Goal: Task Accomplishment & Management: Complete application form

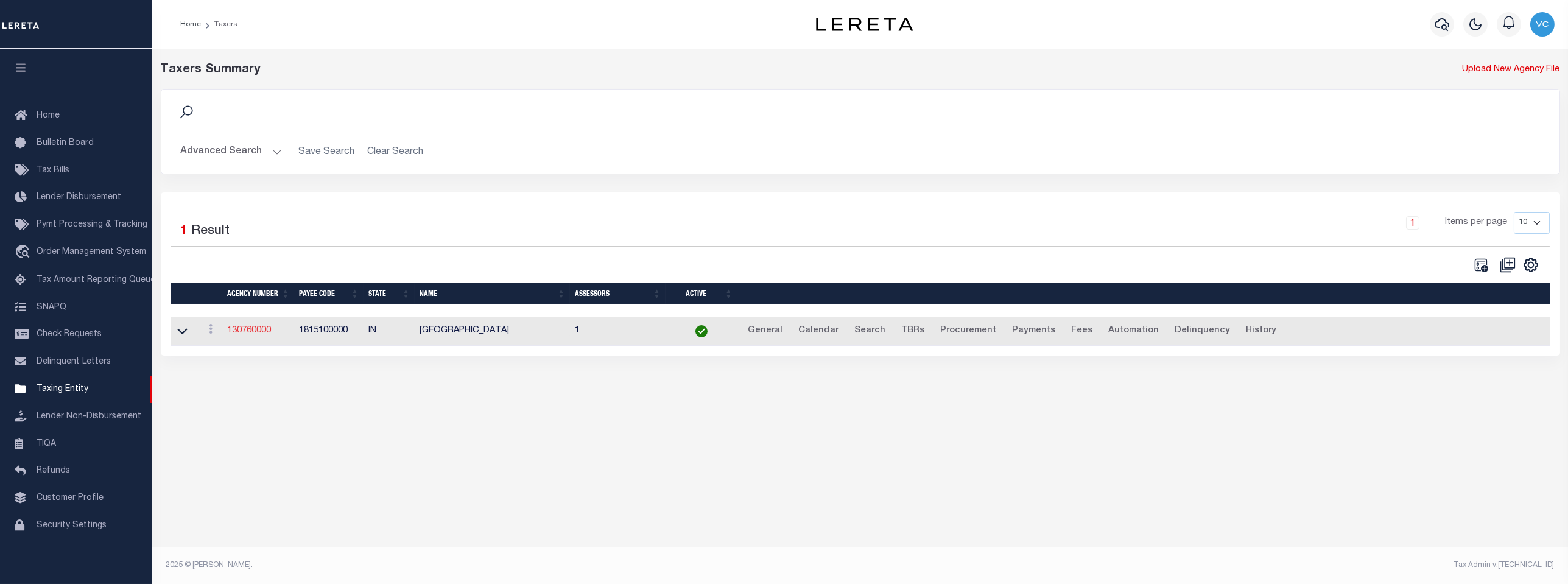
click at [254, 332] on link "130760000" at bounding box center [249, 330] width 44 height 8
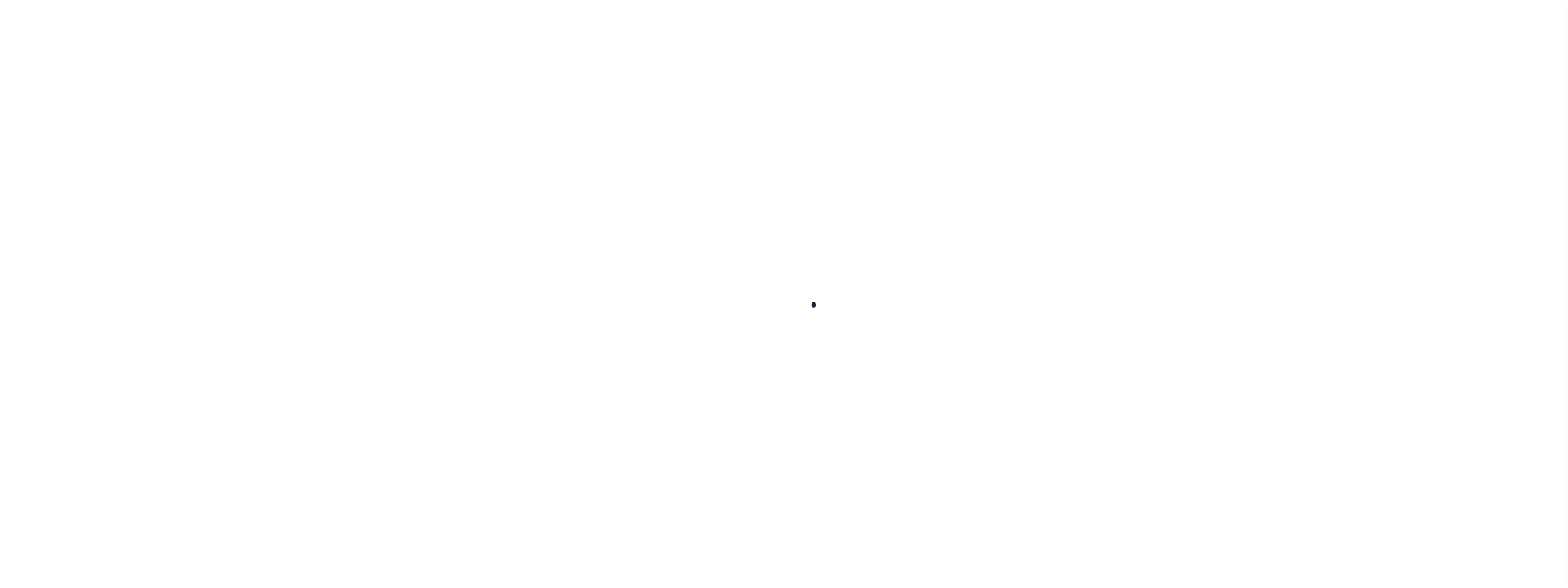
select select
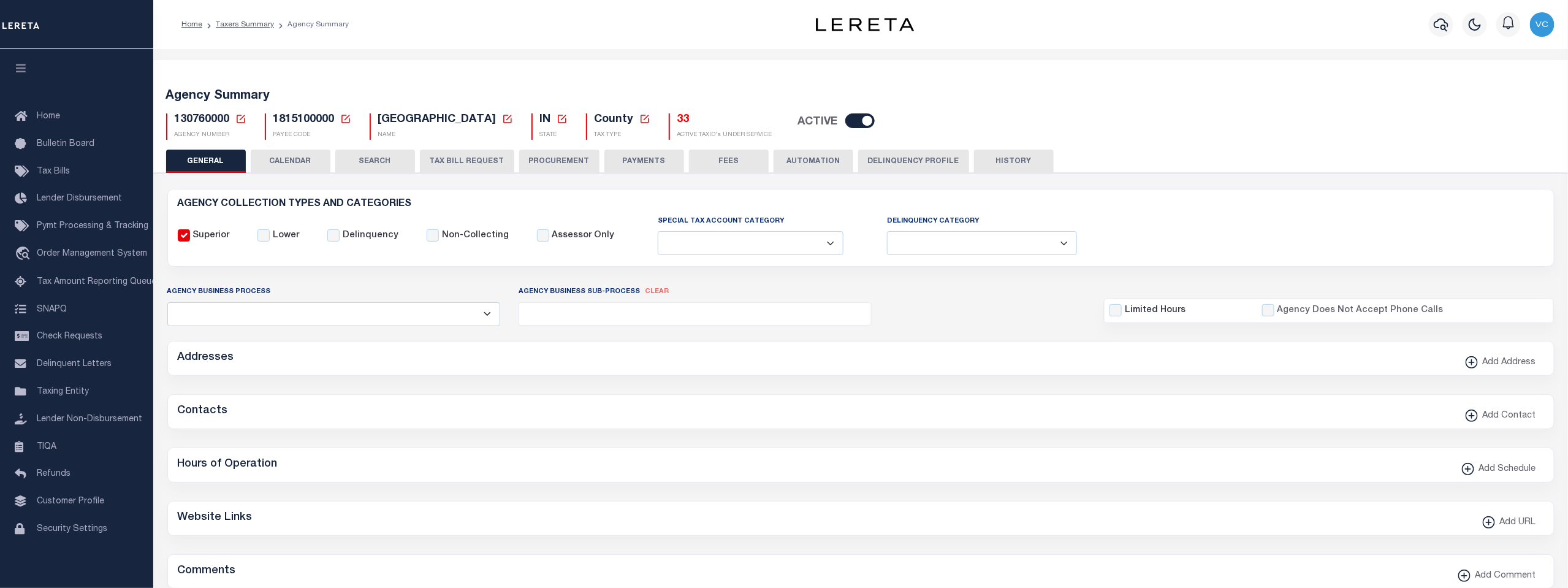
checkbox input "false"
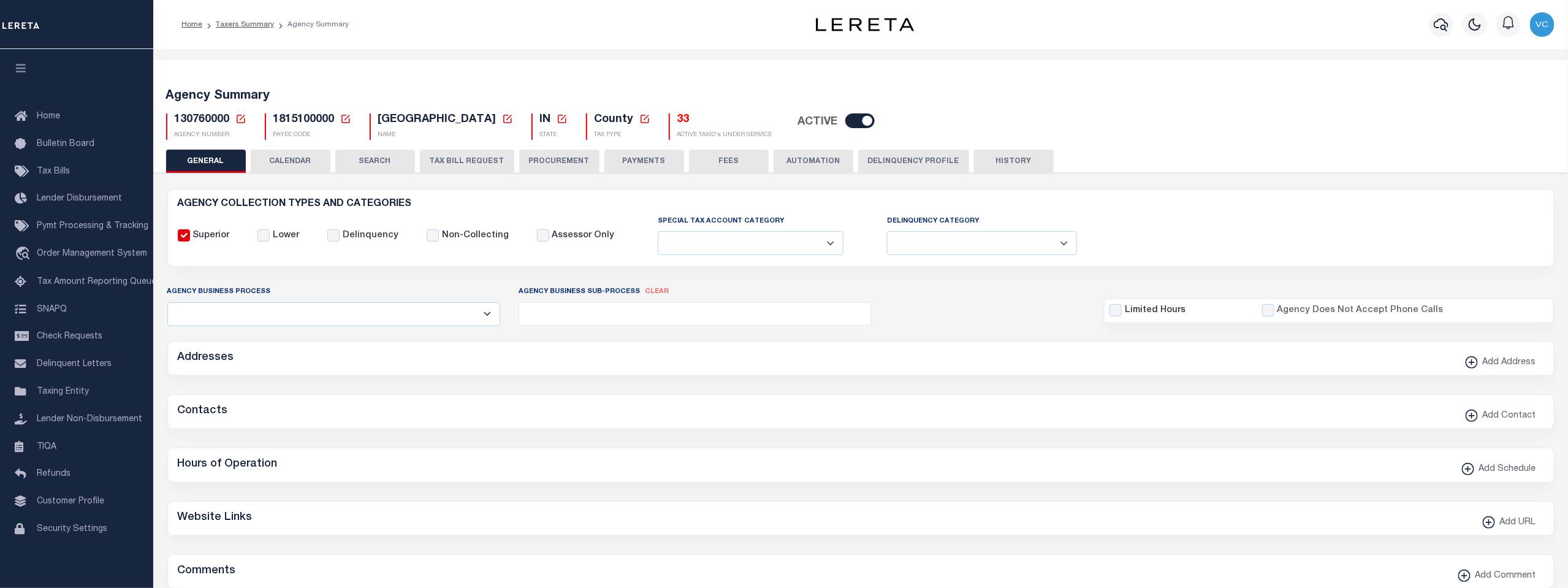
type input "1815100000"
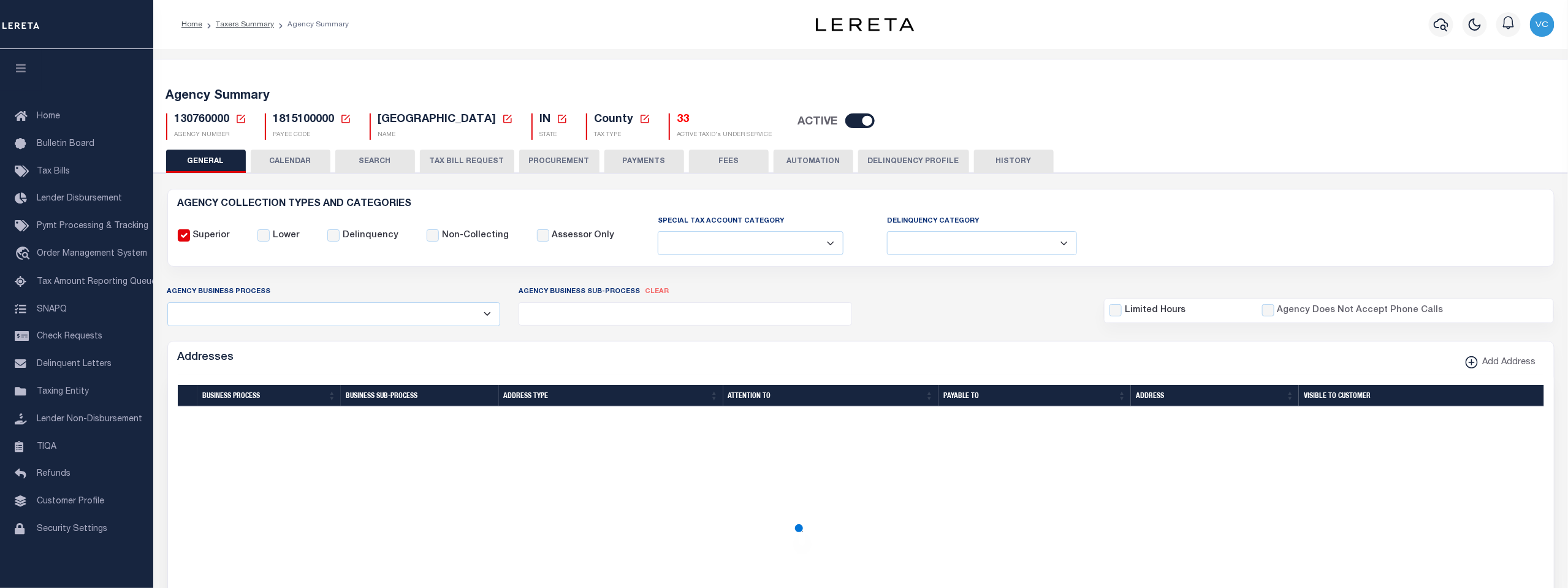
click at [241, 119] on icon at bounding box center [241, 119] width 11 height 11
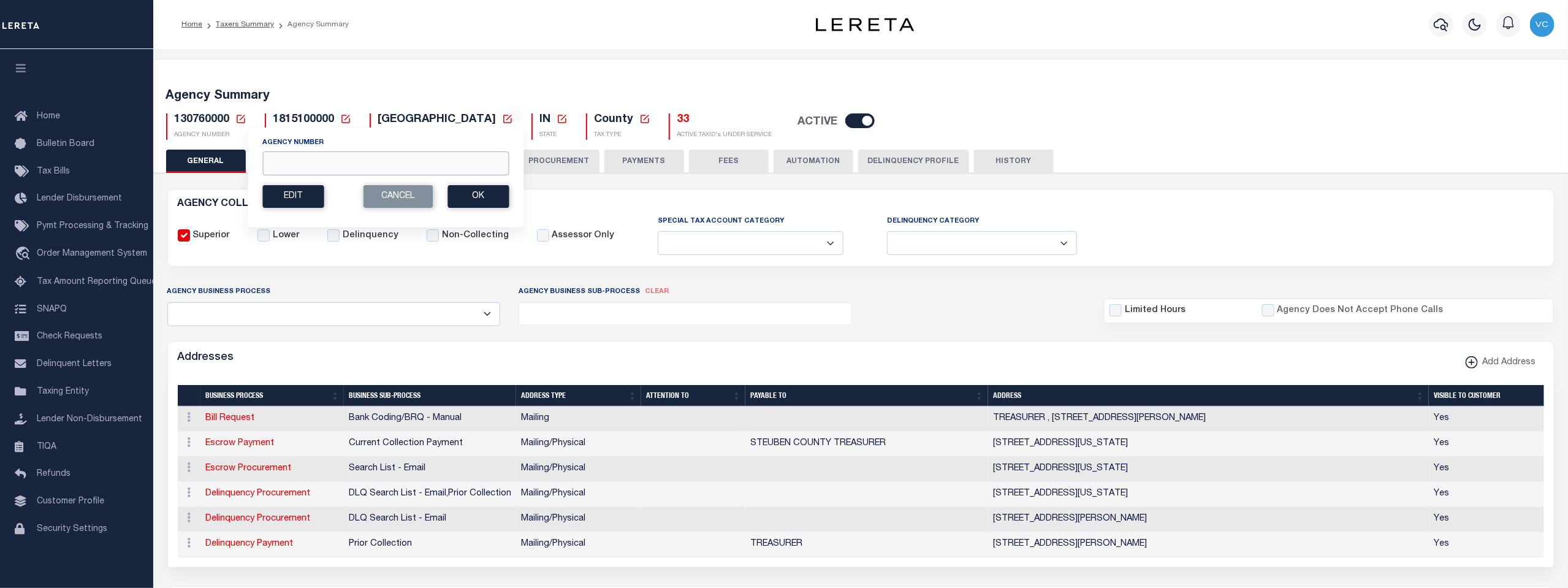
click at [280, 165] on input "Agency Number" at bounding box center [386, 163] width 246 height 24
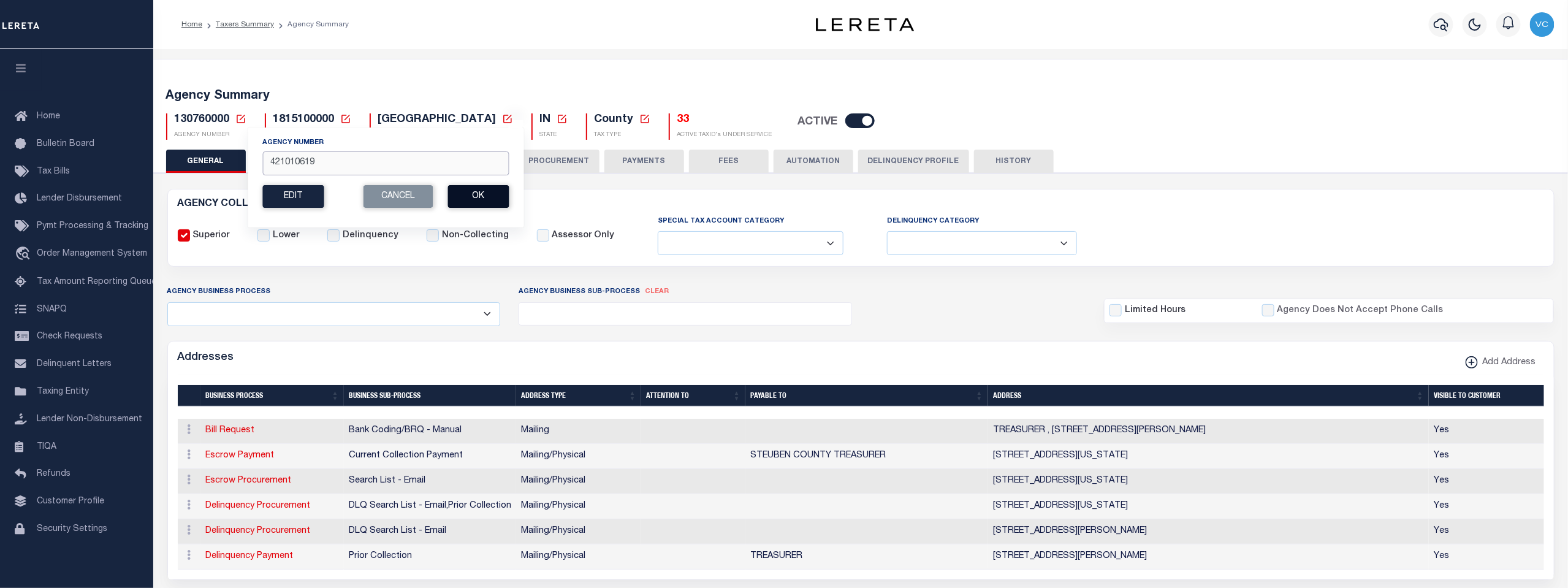
type input "421010619"
click at [487, 191] on button "Ok" at bounding box center [478, 196] width 62 height 22
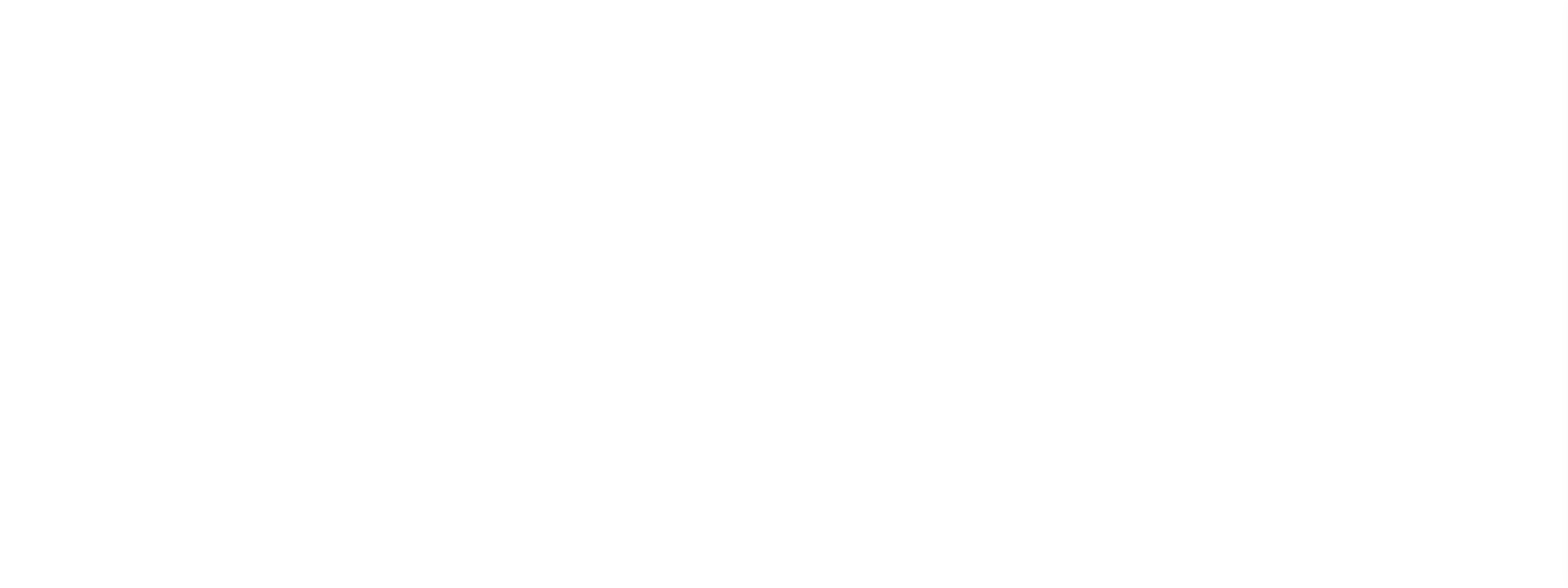
select select
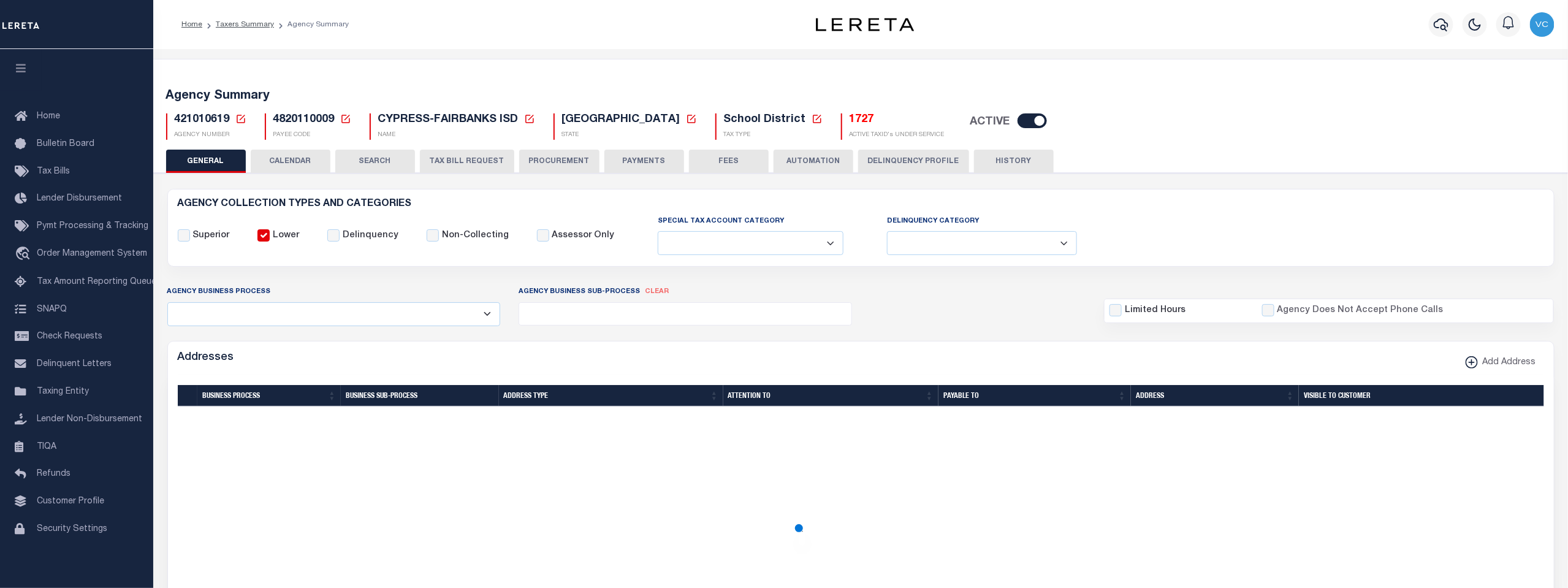
click at [465, 164] on button "TAX BILL REQUEST" at bounding box center [466, 161] width 94 height 23
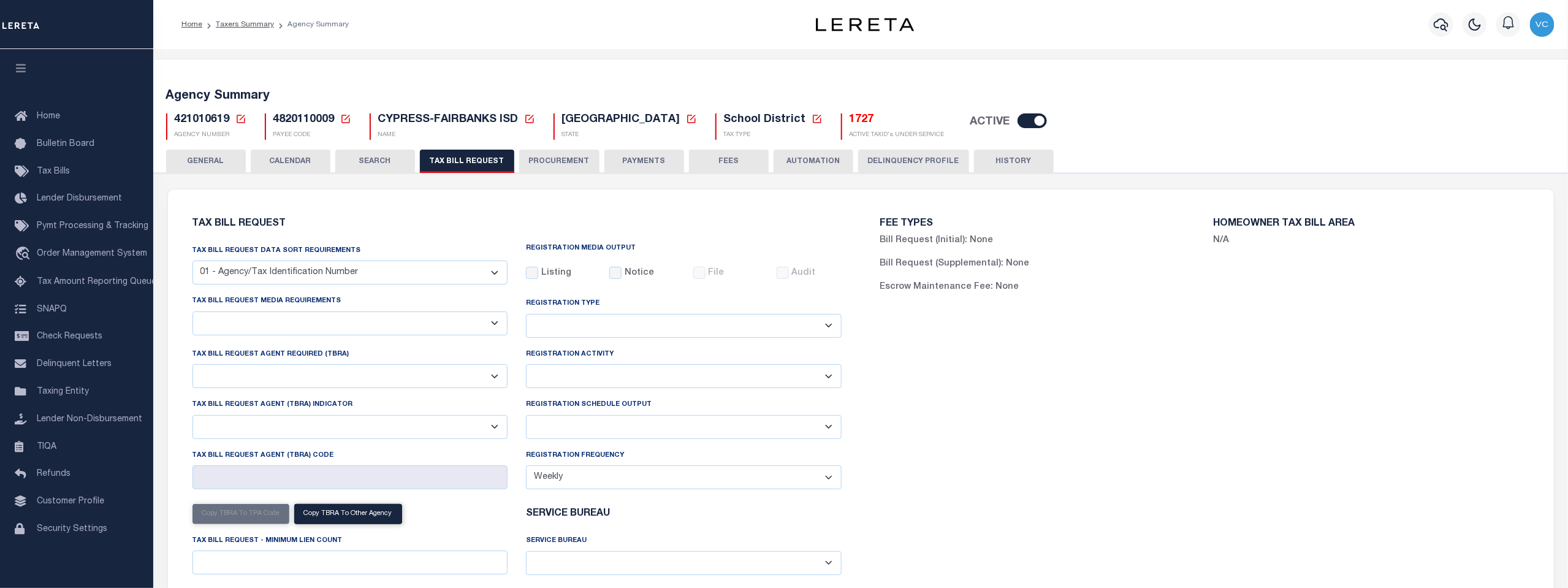
select select "28"
checkbox input "false"
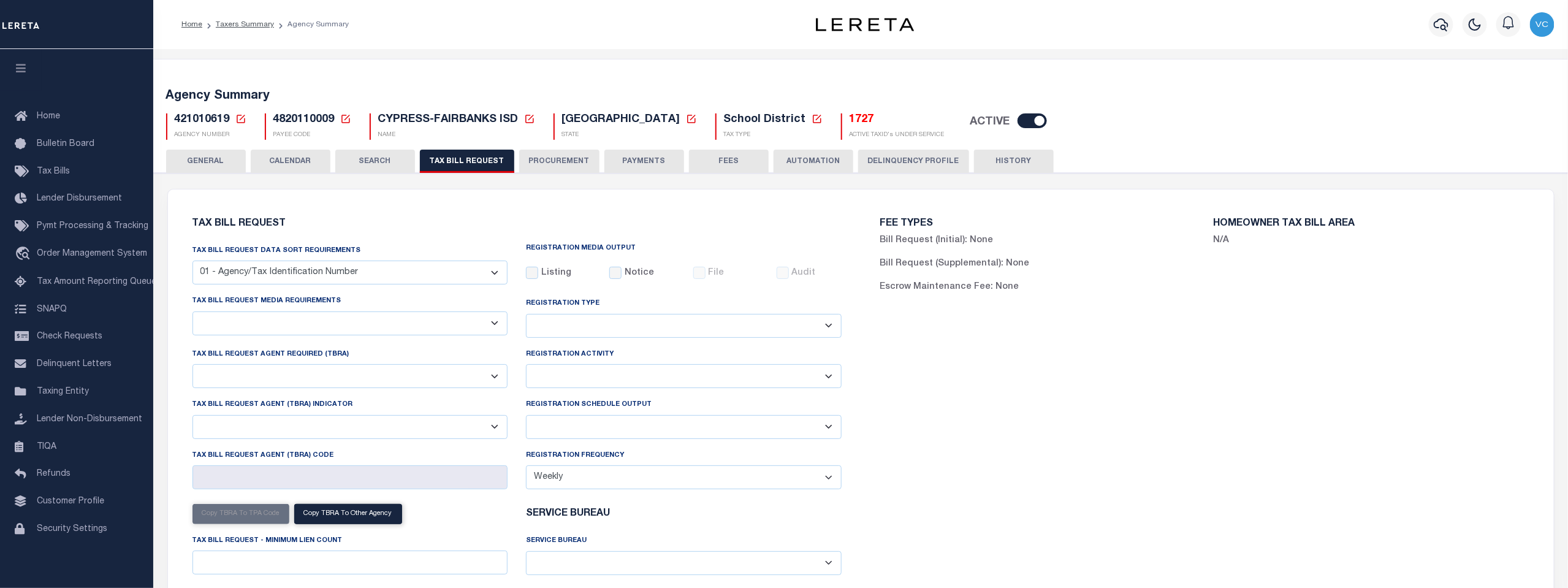
select select "22"
select select "false"
type input "23355700"
select select
select select "7803021001"
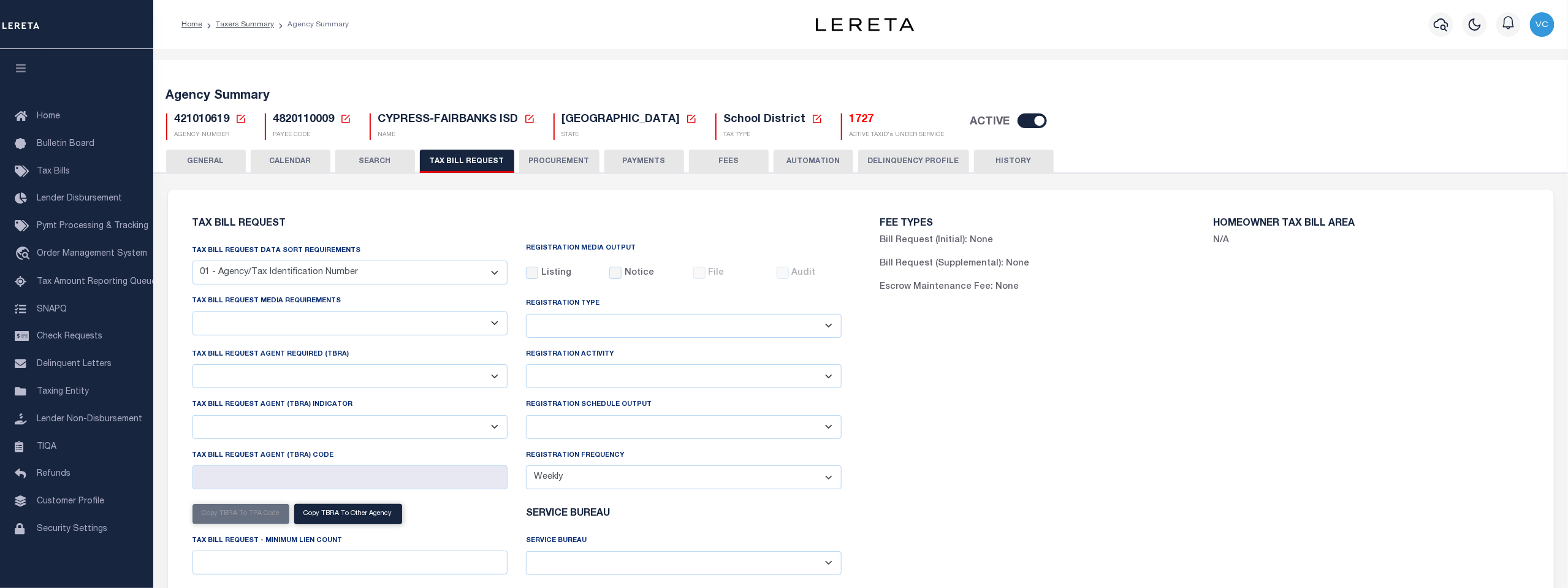
select select "2"
click at [496, 428] on select "A - Agency requires both customer TBRA code and LERETA TBRA code. B - Agency re…" at bounding box center [350, 427] width 316 height 24
select select "15"
click at [192, 417] on select "A - Agency requires both customer TBRA code and LERETA TBRA code. B - Agency re…" at bounding box center [350, 427] width 316 height 24
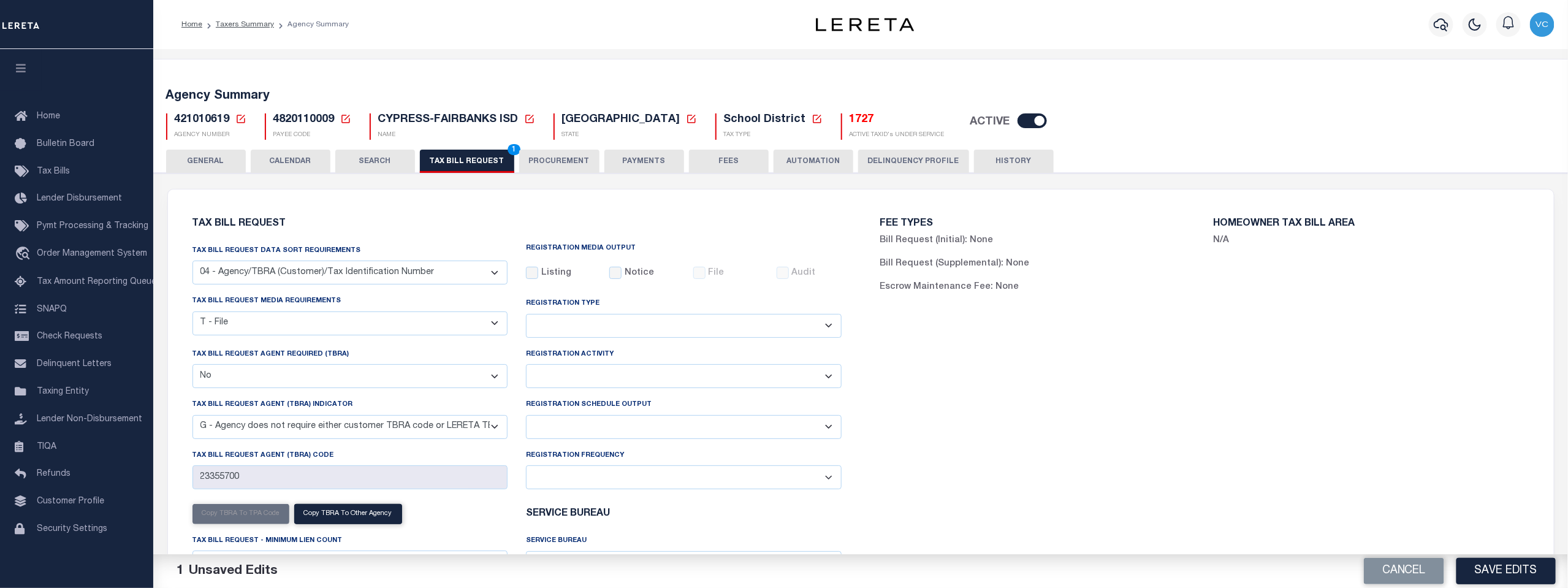
click at [832, 429] on select "Delta File Full File" at bounding box center [684, 427] width 316 height 24
select select "1"
click at [526, 417] on select "Delta File Full File" at bounding box center [684, 427] width 316 height 24
click at [1489, 571] on button "Save Edits" at bounding box center [1506, 571] width 99 height 26
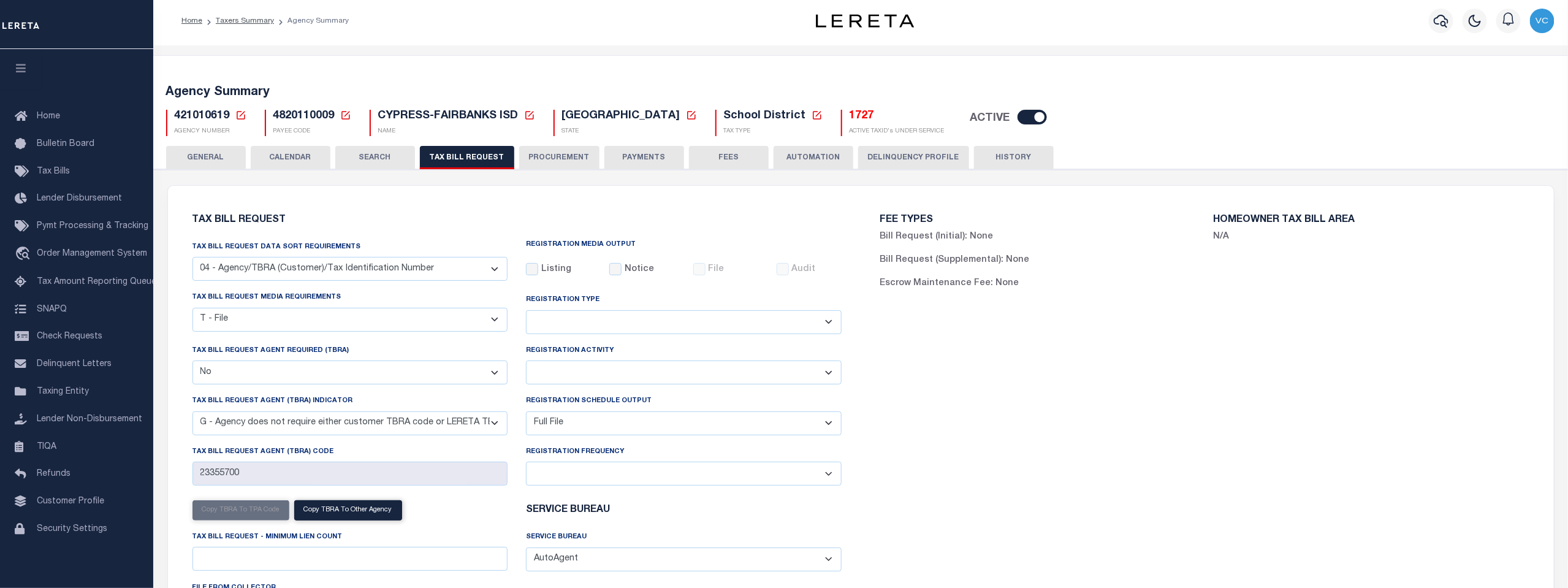
scroll to position [68, 0]
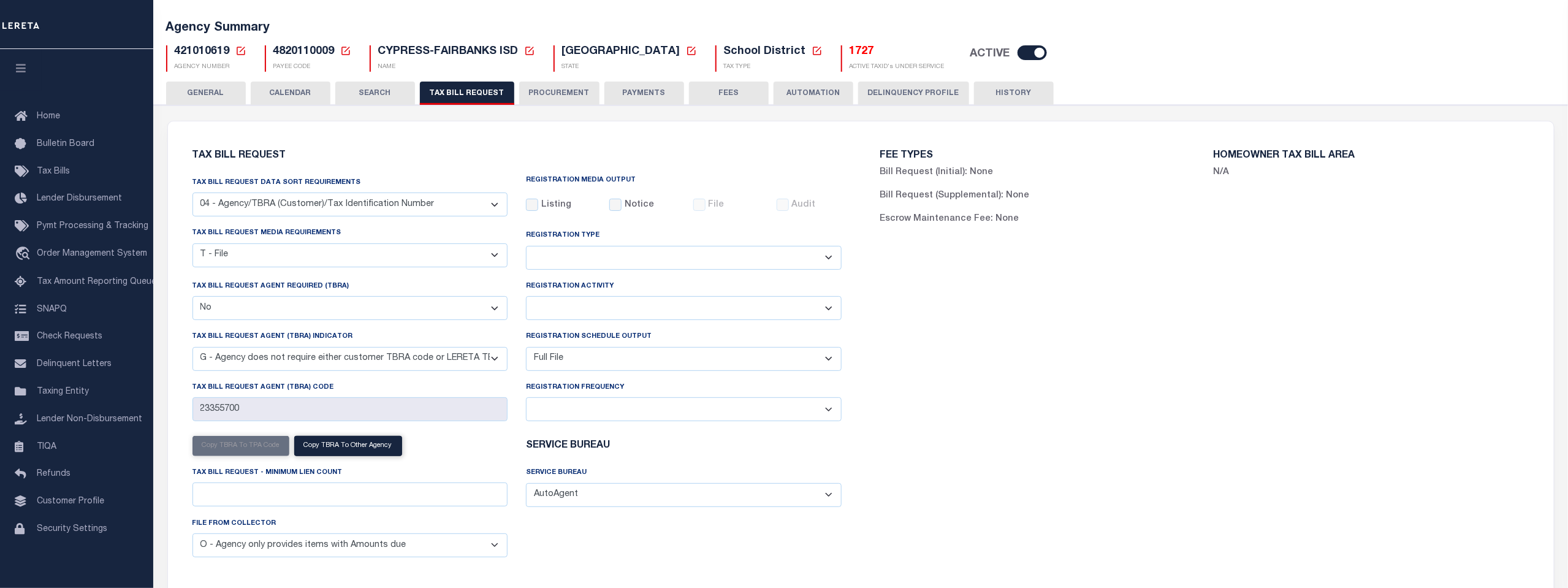
click at [242, 51] on icon at bounding box center [241, 51] width 11 height 11
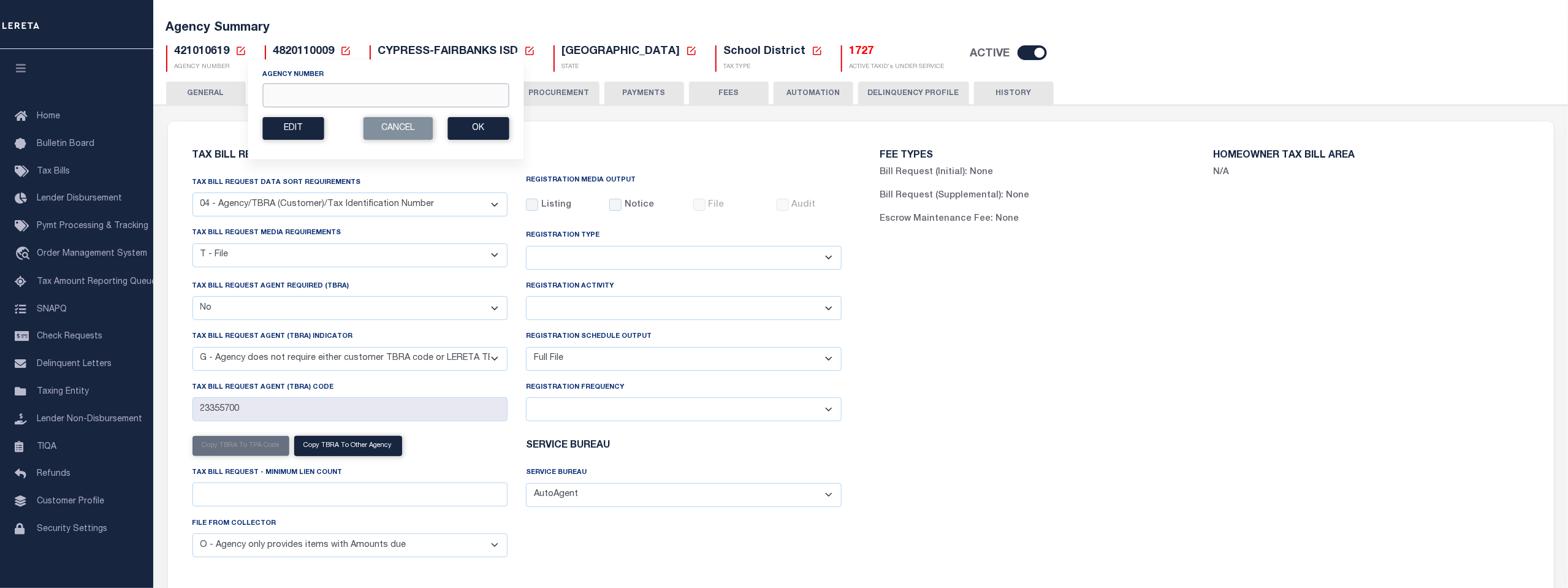
click at [274, 99] on input "Agency Number" at bounding box center [386, 95] width 246 height 24
type input "240940000"
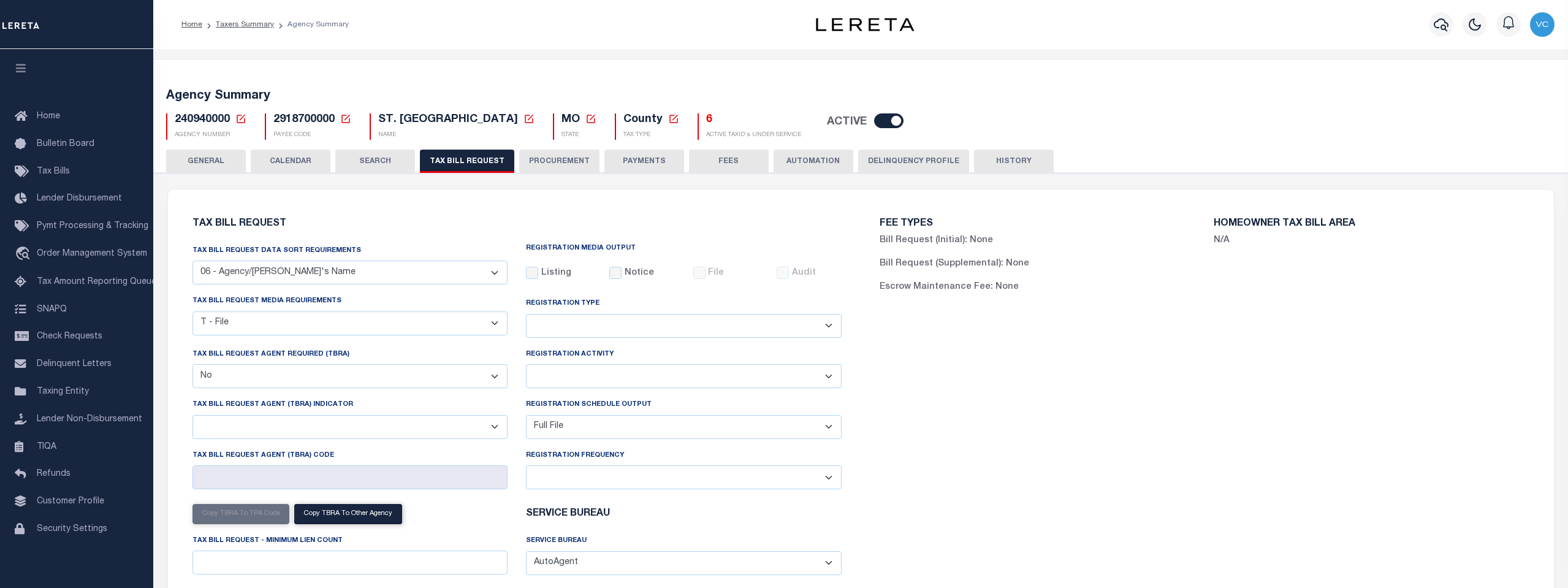
select select "29"
select select "22"
select select "false"
select select "1"
select select
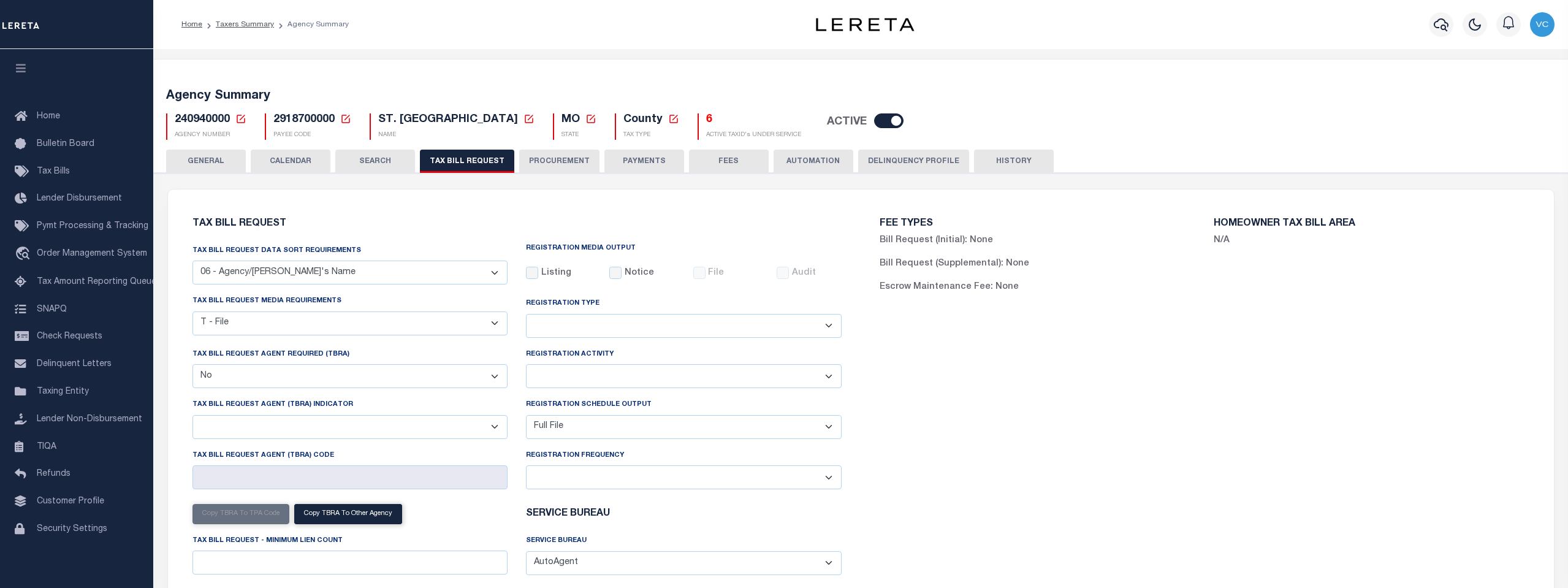
select select "7803021001"
click at [497, 431] on select "A - Agency requires both customer TBRA code and LERETA TBRA code. B - Agency re…" at bounding box center [350, 427] width 316 height 24
select select "15"
click at [192, 417] on select "A - Agency requires both customer TBRA code and LERETA TBRA code. B - Agency re…" at bounding box center [350, 427] width 316 height 24
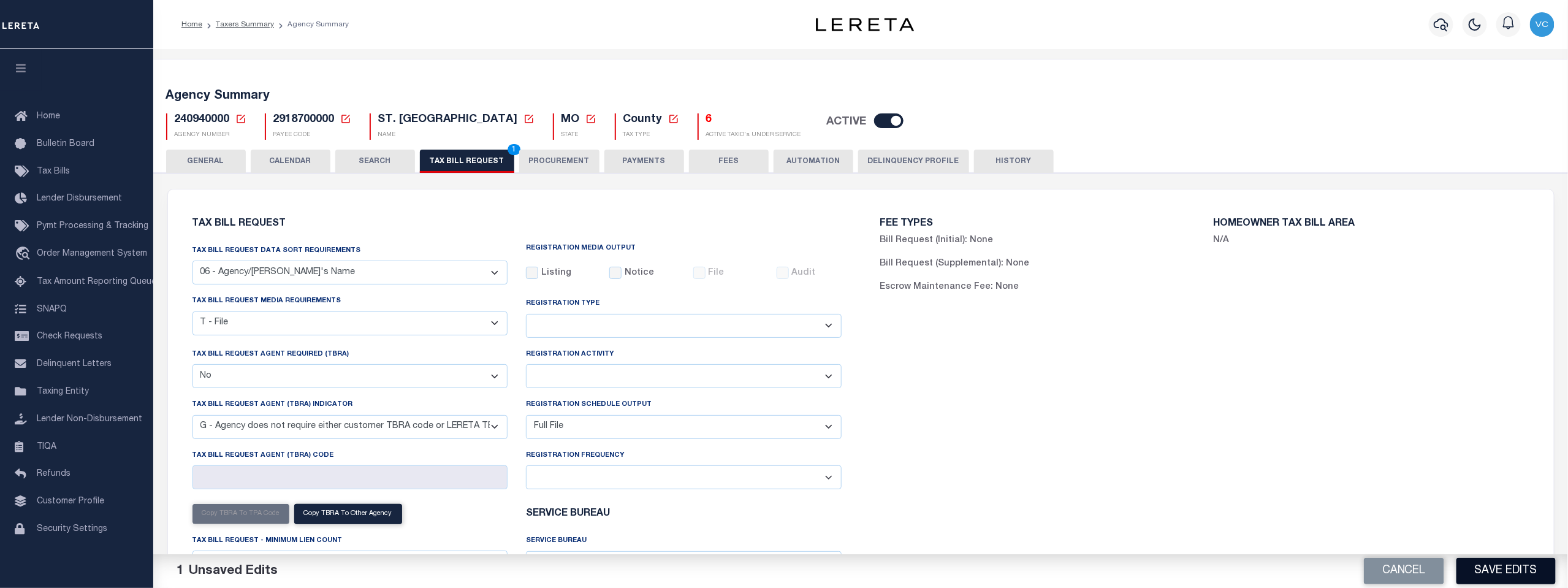
click at [1501, 575] on button "Save Edits" at bounding box center [1506, 571] width 99 height 26
click at [507, 150] on span "1" at bounding box center [514, 149] width 13 height 11
click at [1504, 568] on button "Save Edits" at bounding box center [1506, 571] width 99 height 26
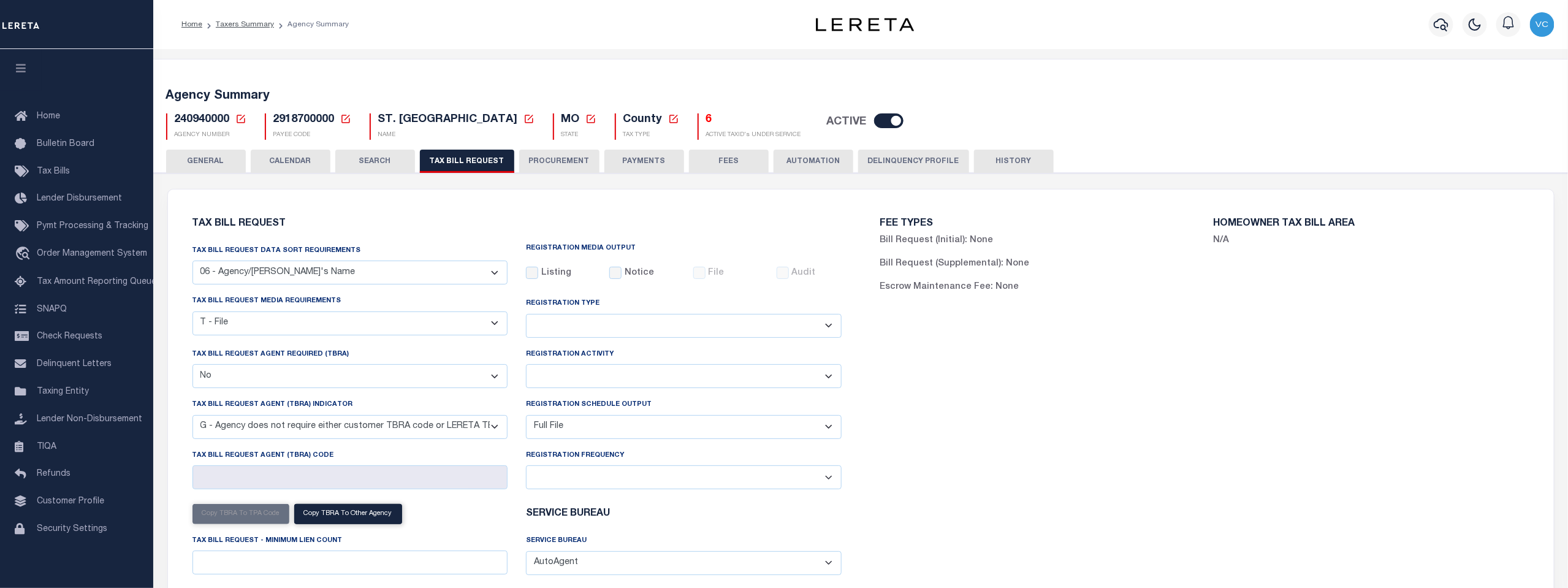
click at [239, 116] on icon at bounding box center [241, 119] width 11 height 11
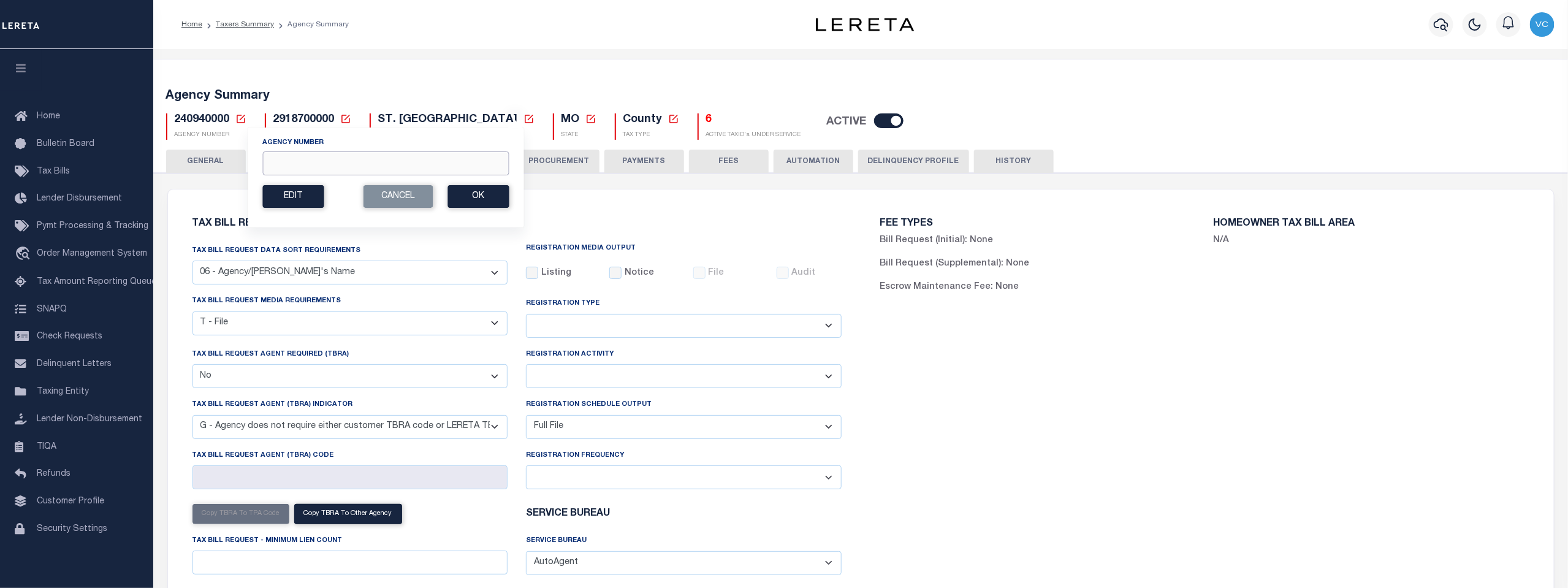
click at [269, 160] on input "Agency Number" at bounding box center [386, 163] width 246 height 24
type input "240950000"
click at [485, 194] on button "Ok" at bounding box center [478, 196] width 62 height 22
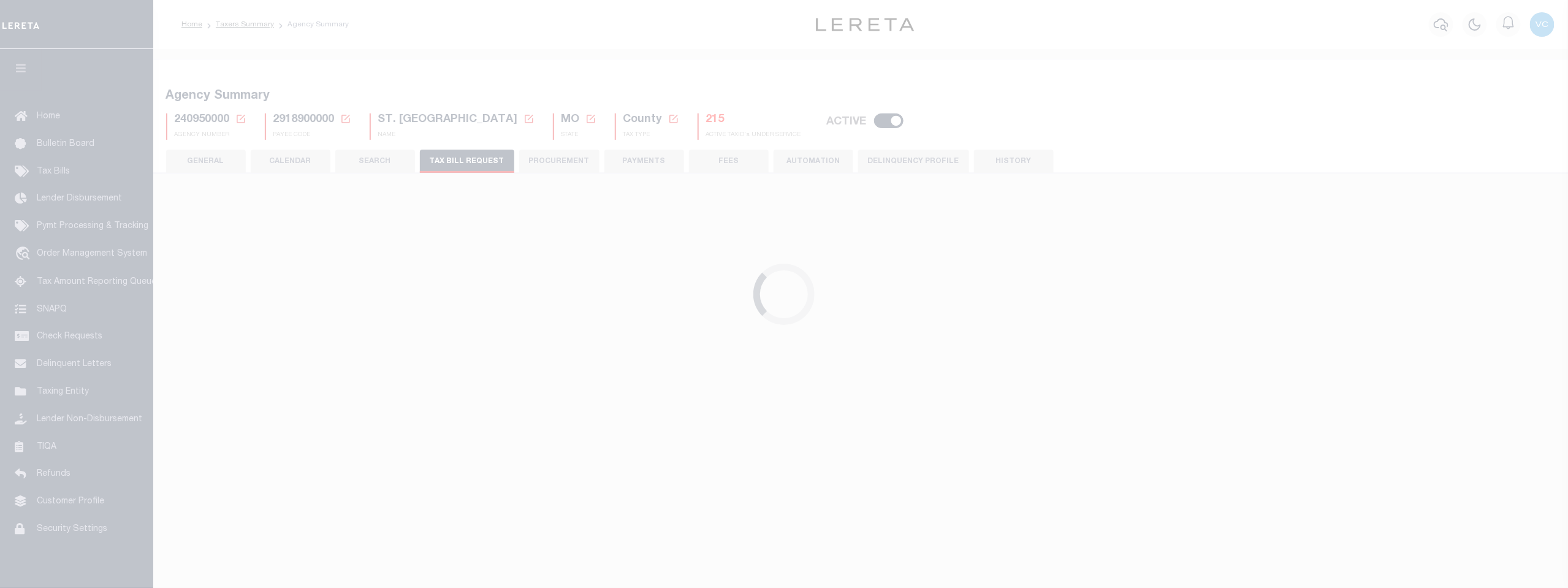
select select "27"
checkbox input "false"
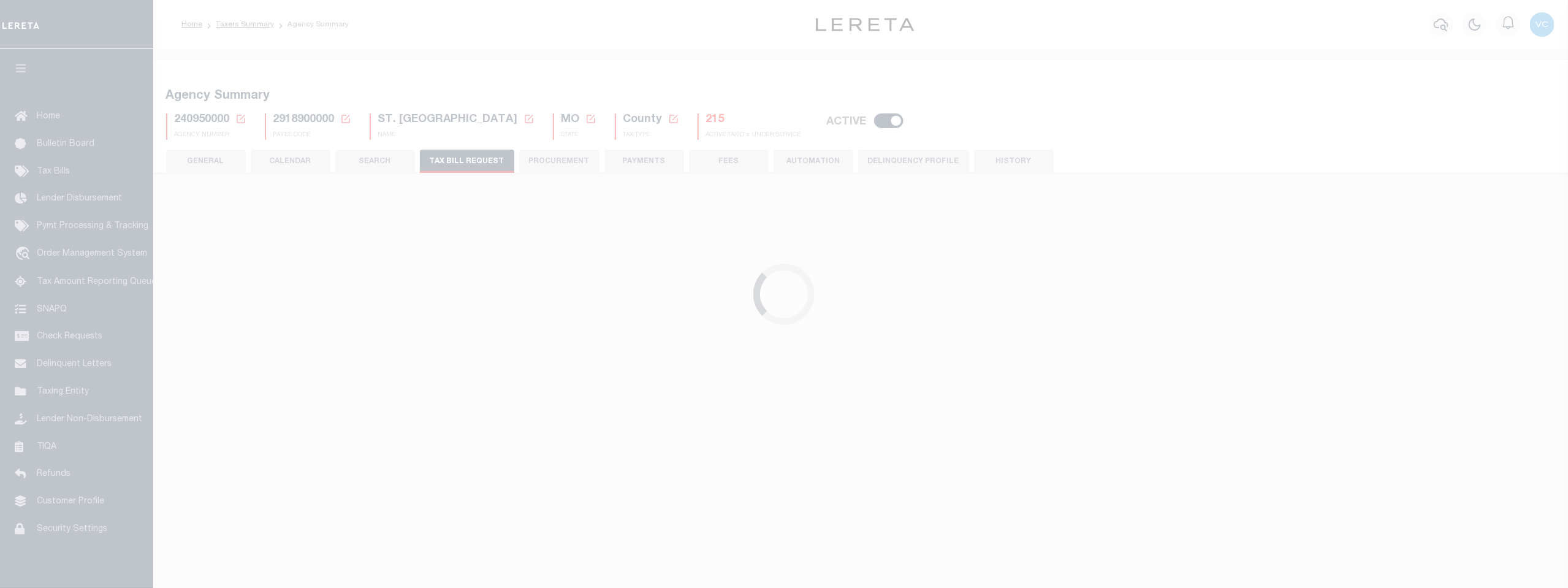
select select "22"
select select "true"
select select "9"
type input "0400"
select select
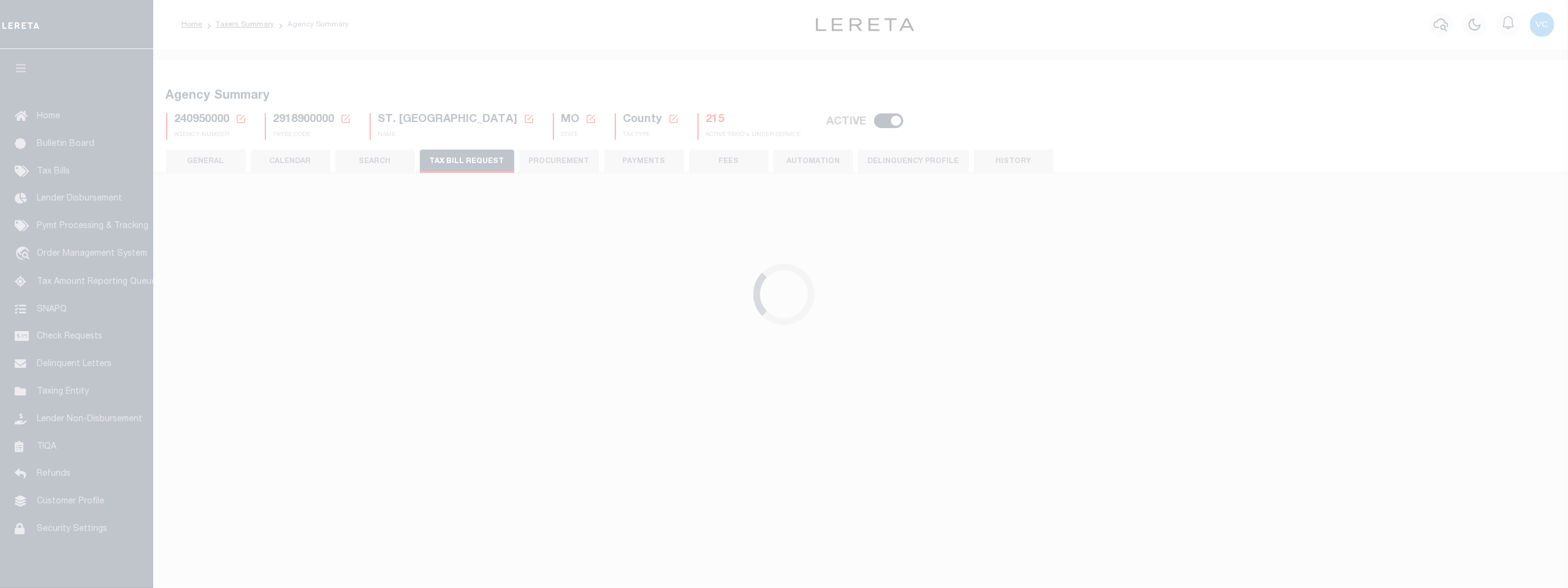
type input "10"
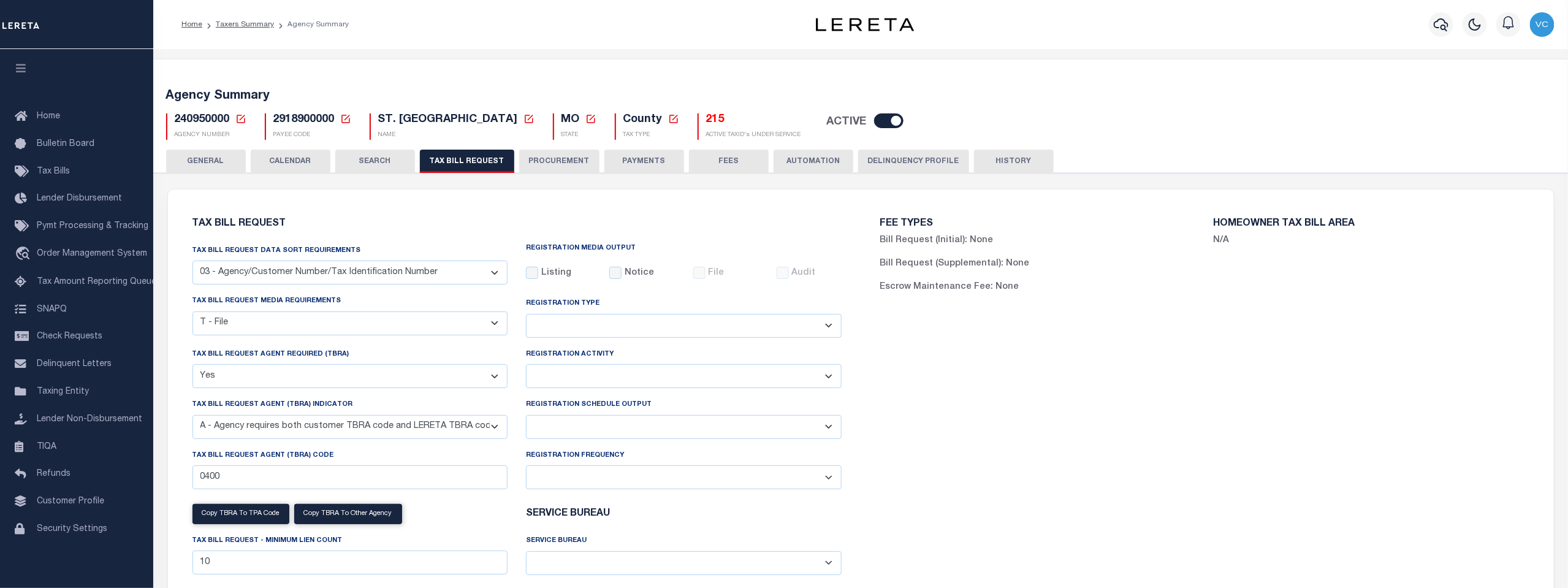
click at [240, 121] on icon at bounding box center [241, 119] width 11 height 11
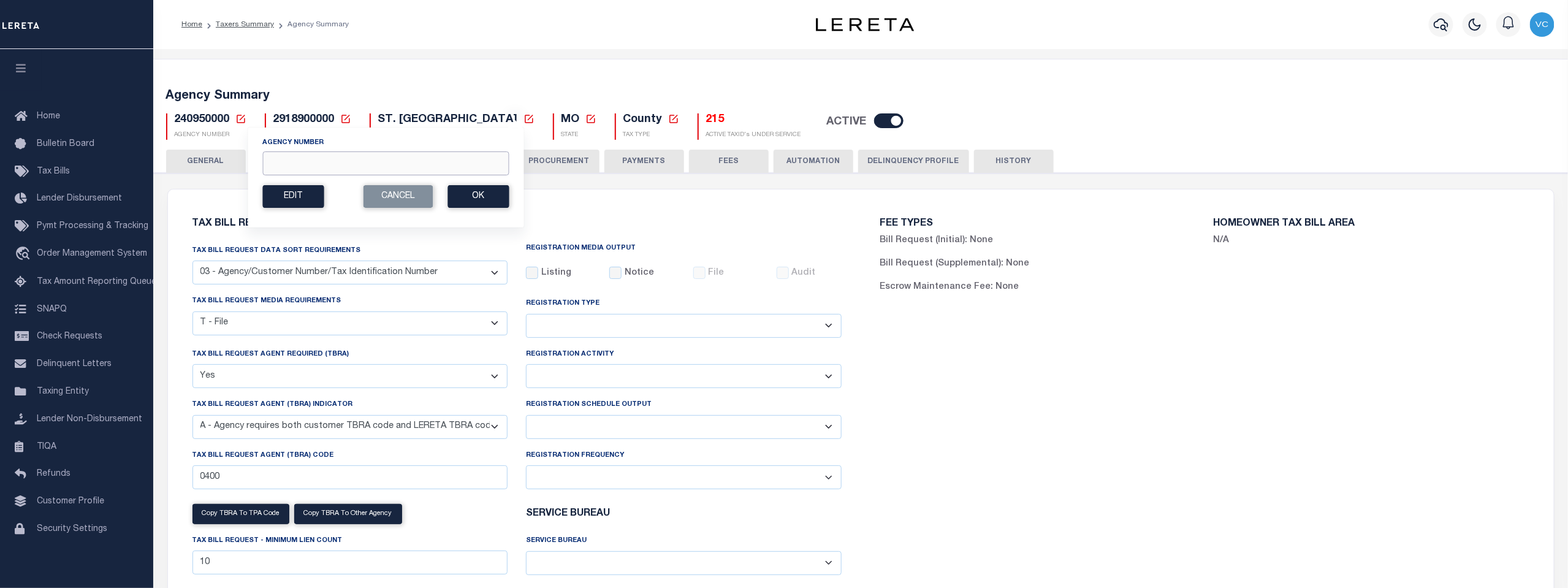
click at [296, 159] on input "Agency Number" at bounding box center [386, 163] width 246 height 24
type input "390230000"
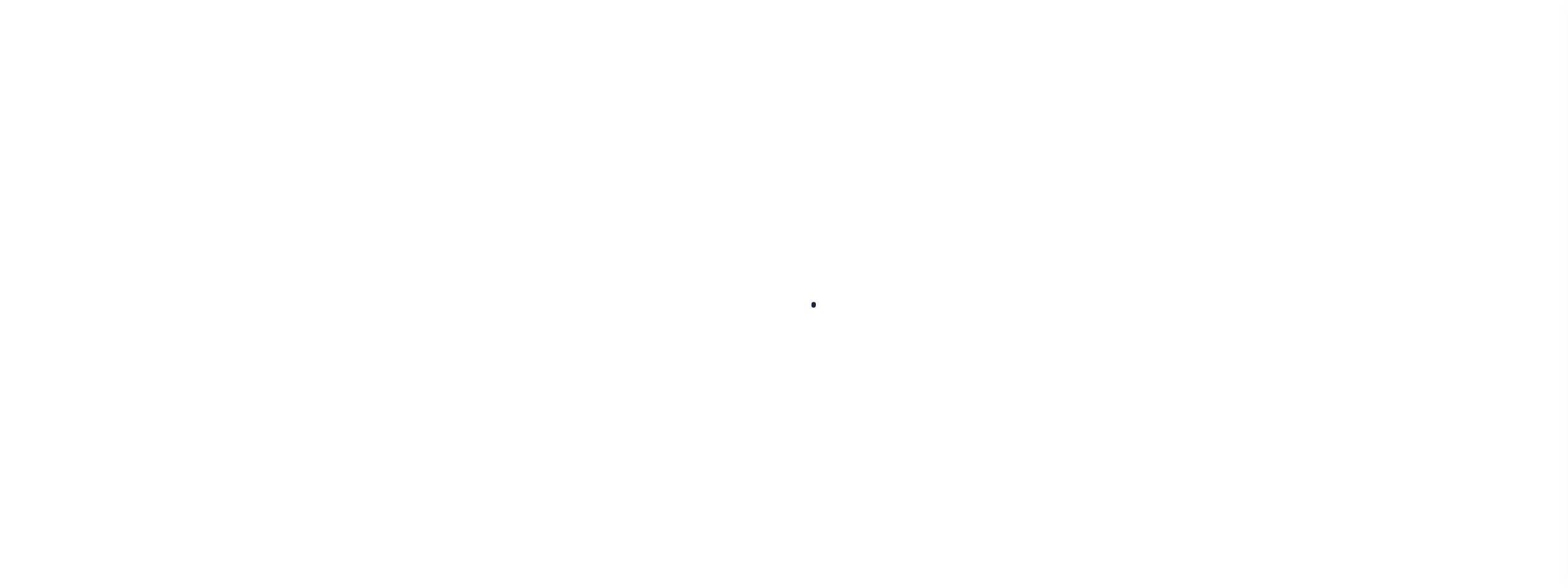
select select
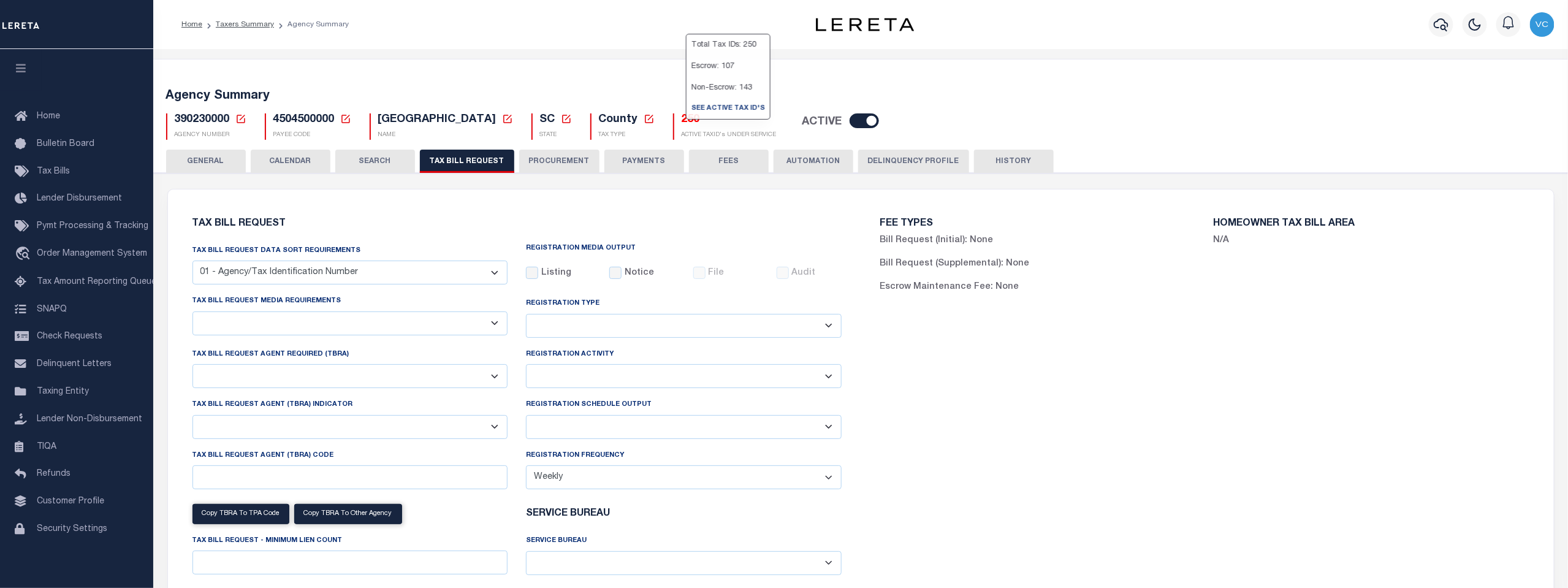
select select "27"
checkbox input "false"
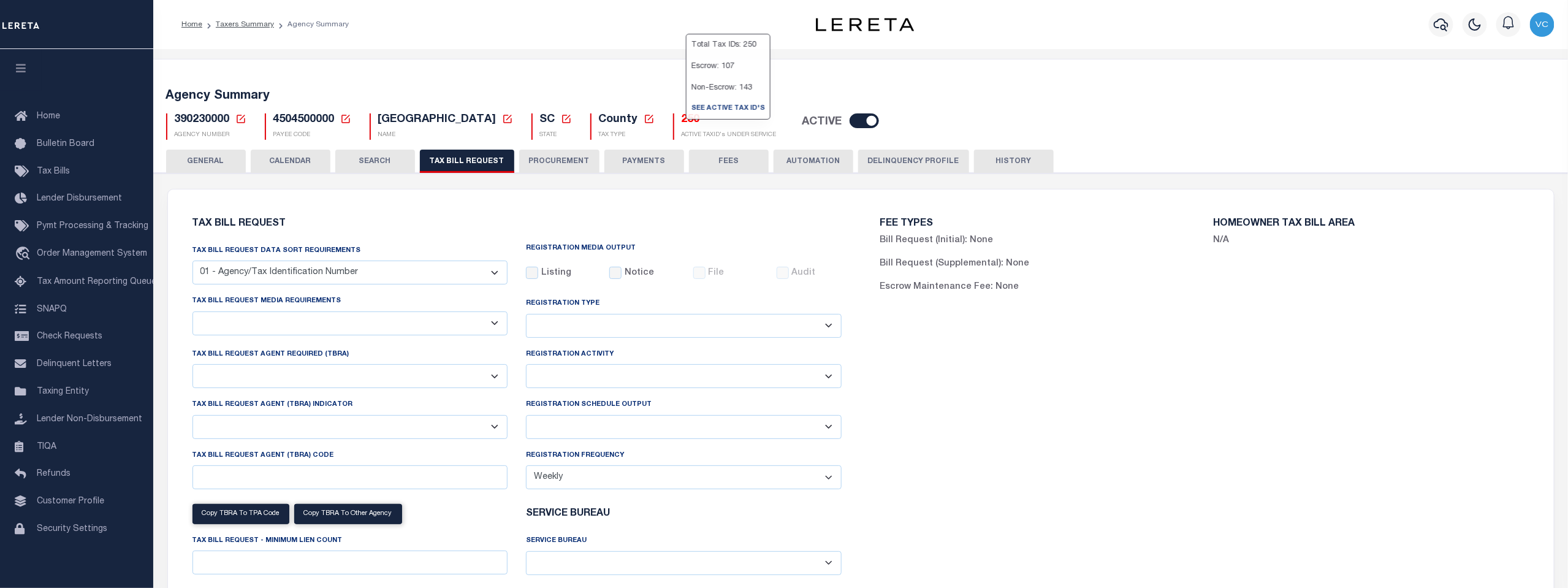
select select "22"
select select "true"
select select "13"
type input "584"
select select
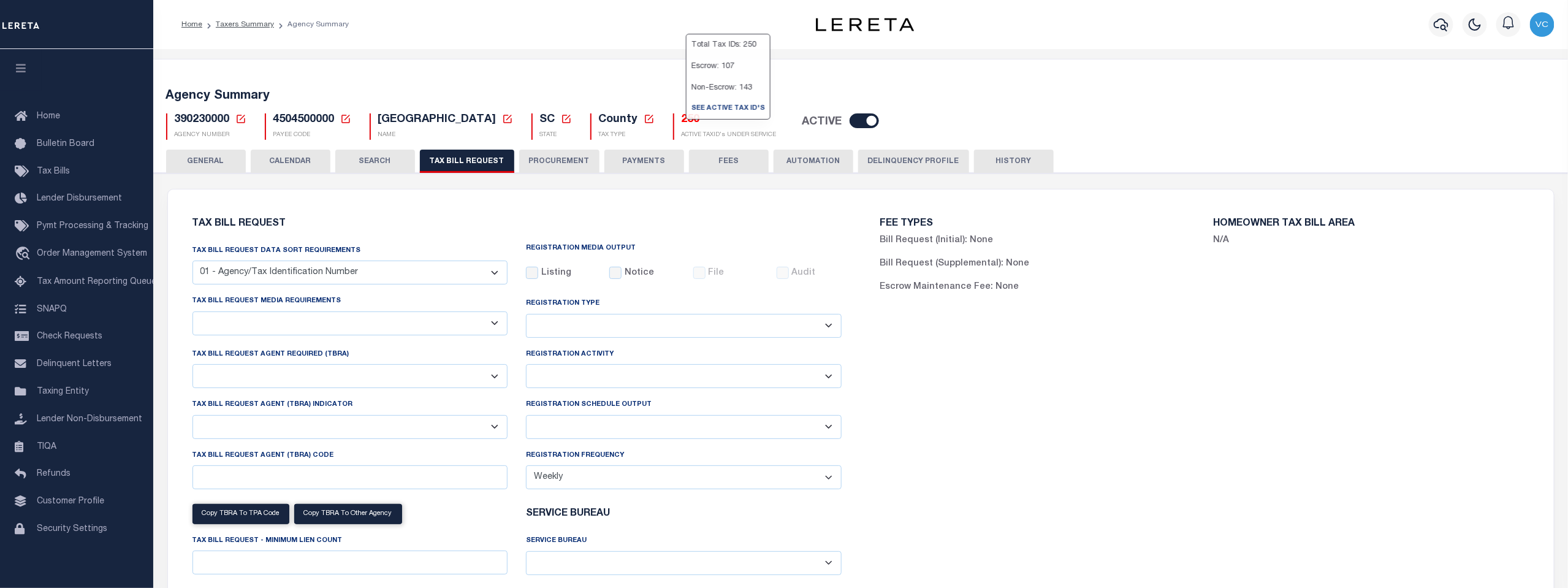
select select "7803021001"
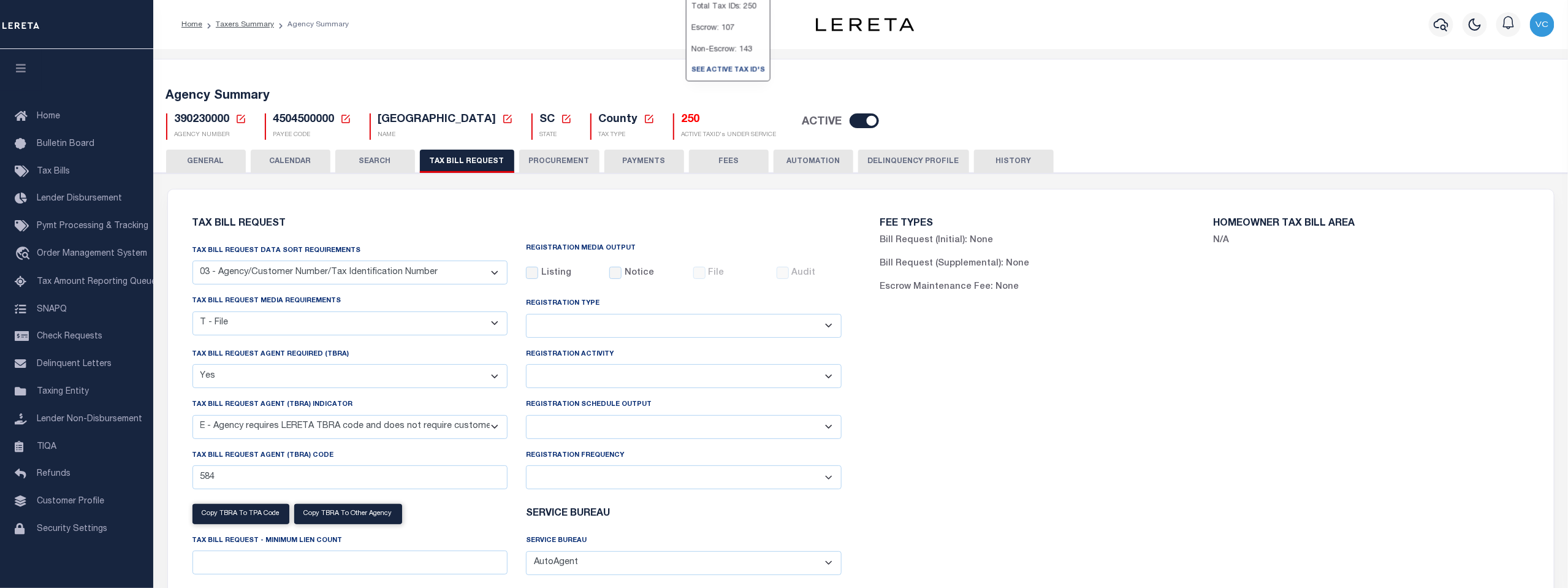
click at [689, 119] on h5 "250" at bounding box center [729, 120] width 95 height 13
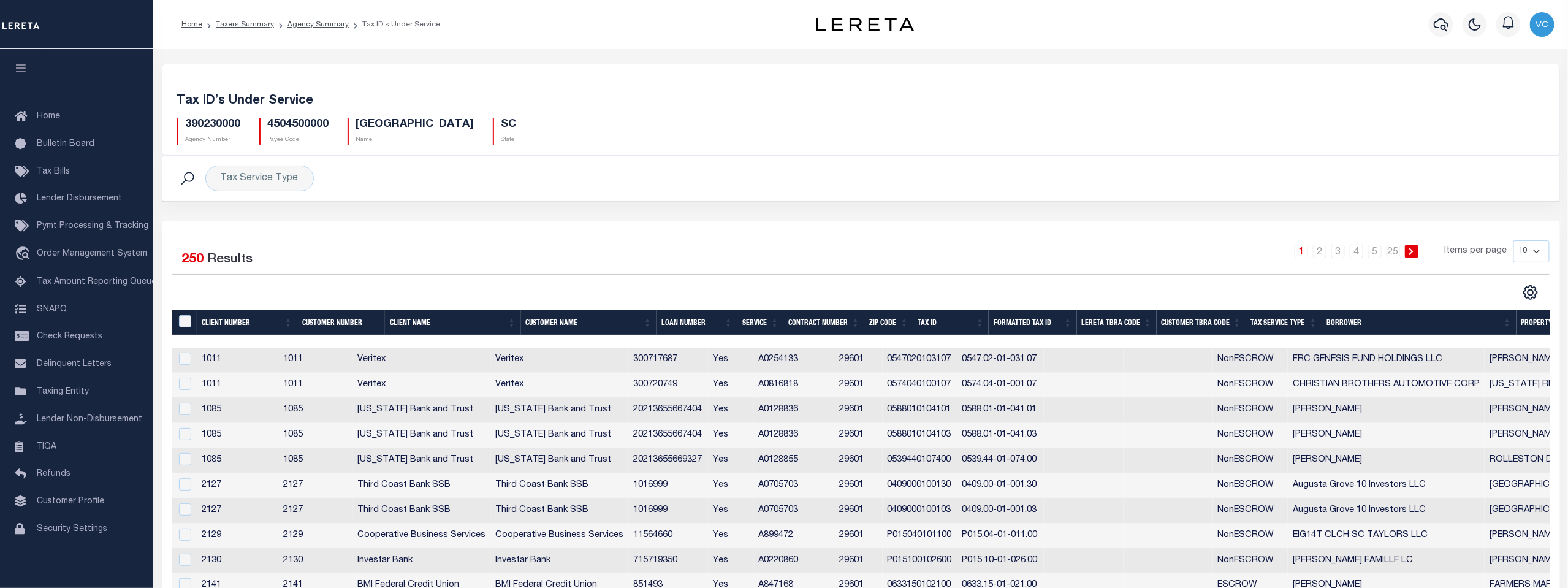
click at [1277, 319] on th "Tax Service Type" at bounding box center [1284, 322] width 76 height 25
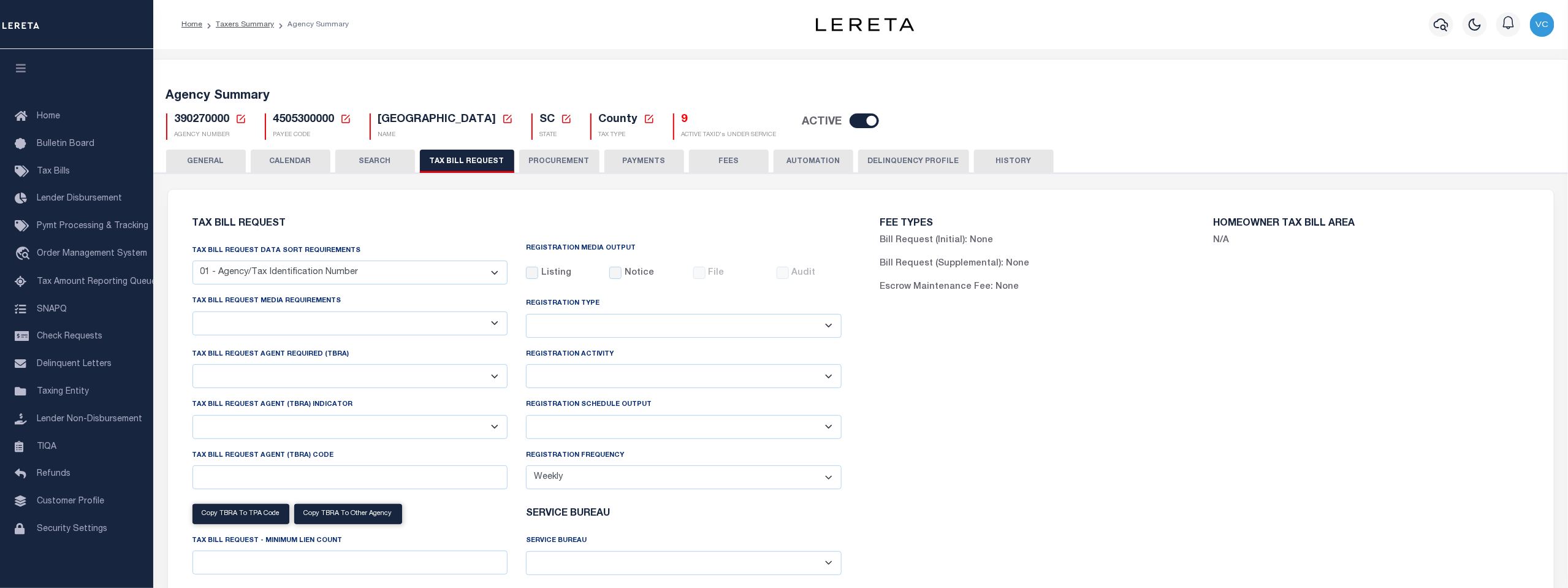
select select "27"
checkbox input "false"
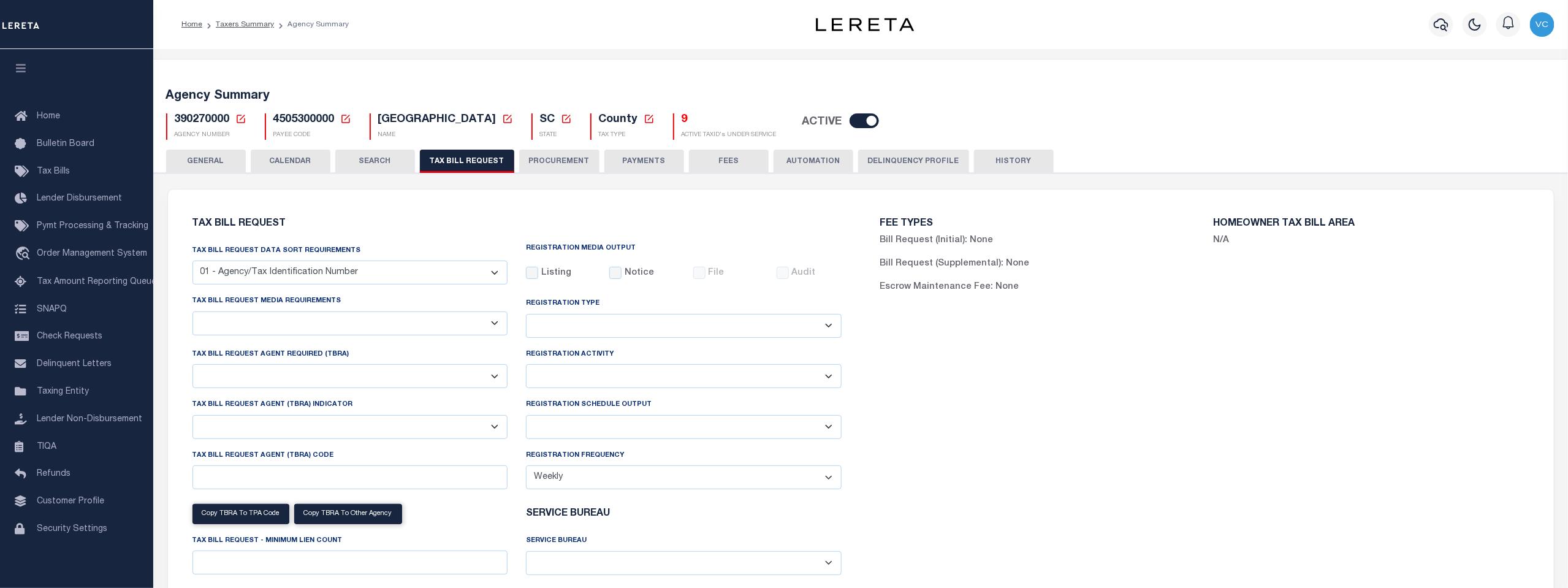
select select "22"
select select "true"
select select "13"
type input "005"
select select
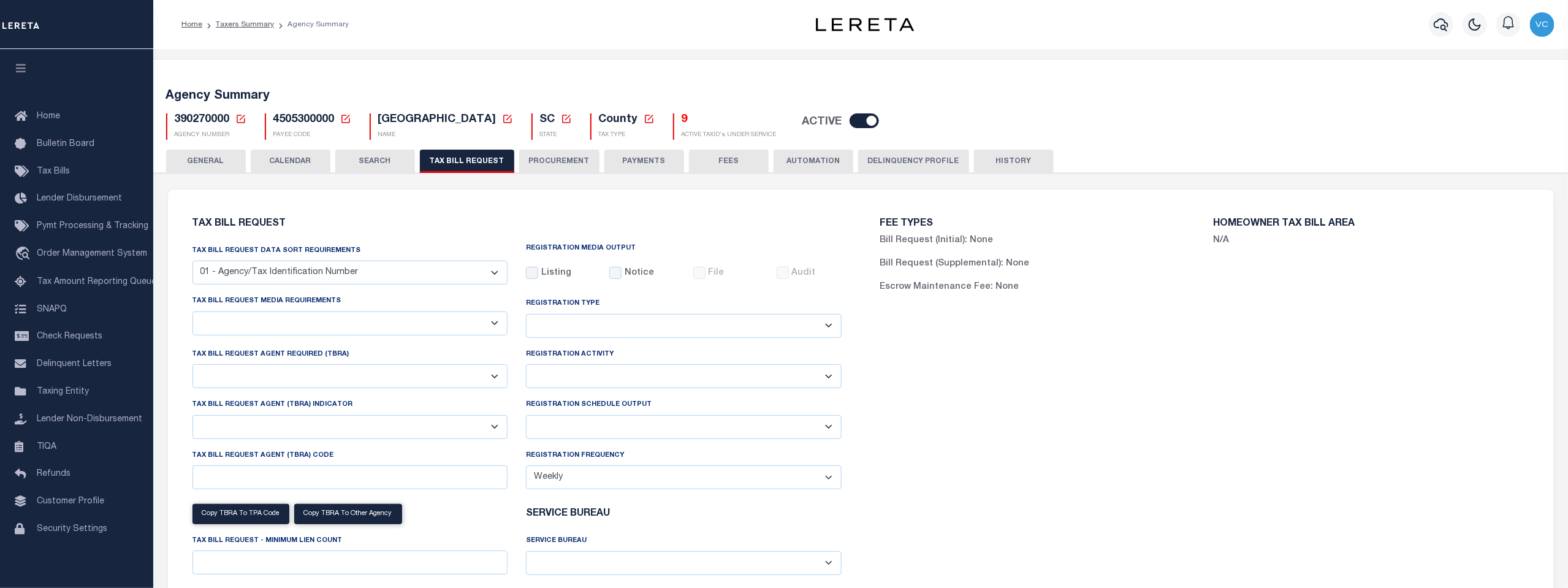
select select "7803021001"
